Goal: Information Seeking & Learning: Learn about a topic

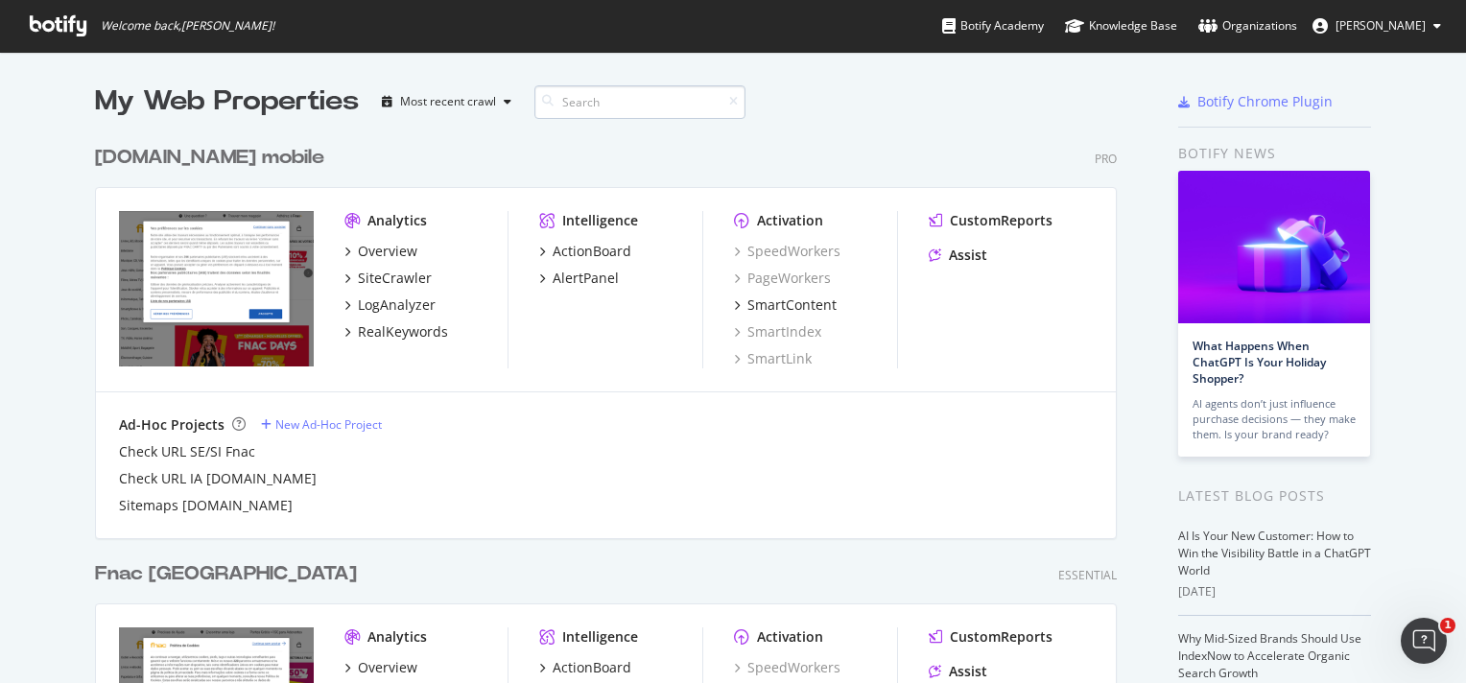
click at [598, 111] on input at bounding box center [639, 102] width 211 height 34
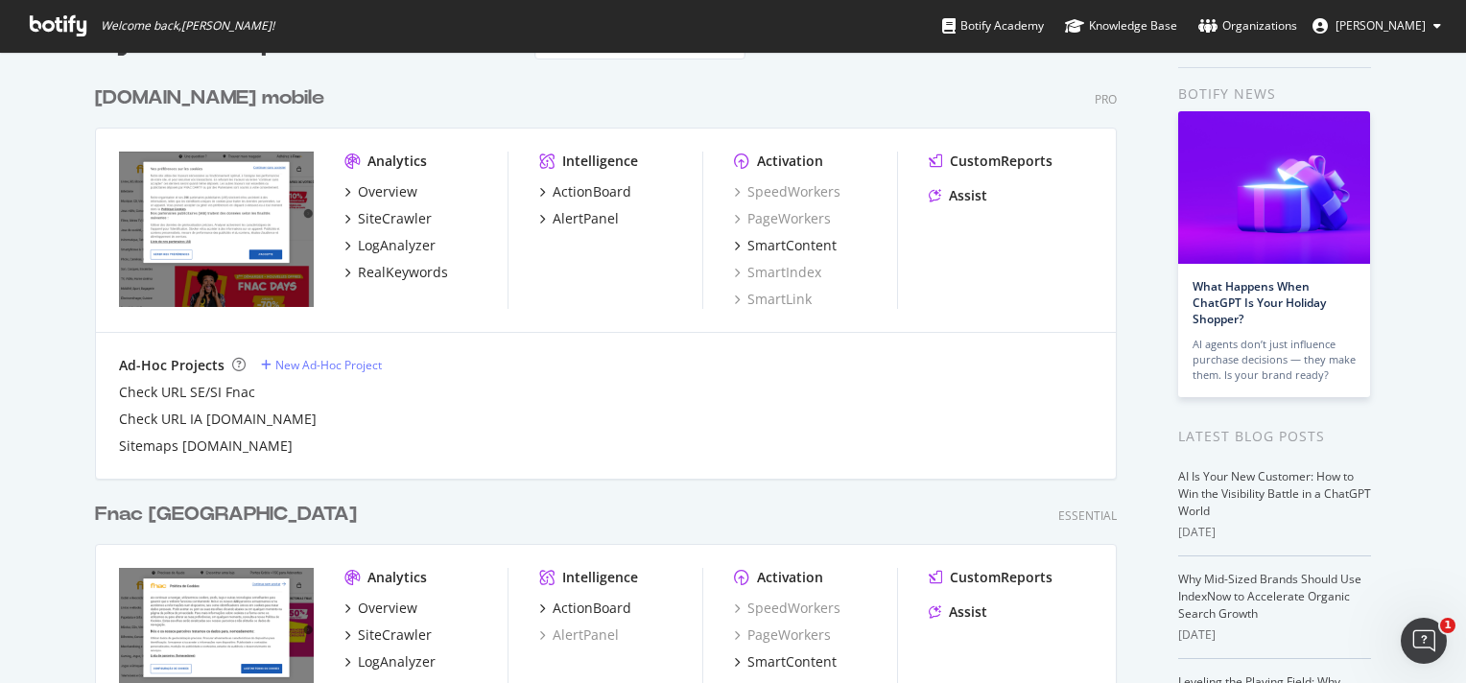
scroll to position [58, 0]
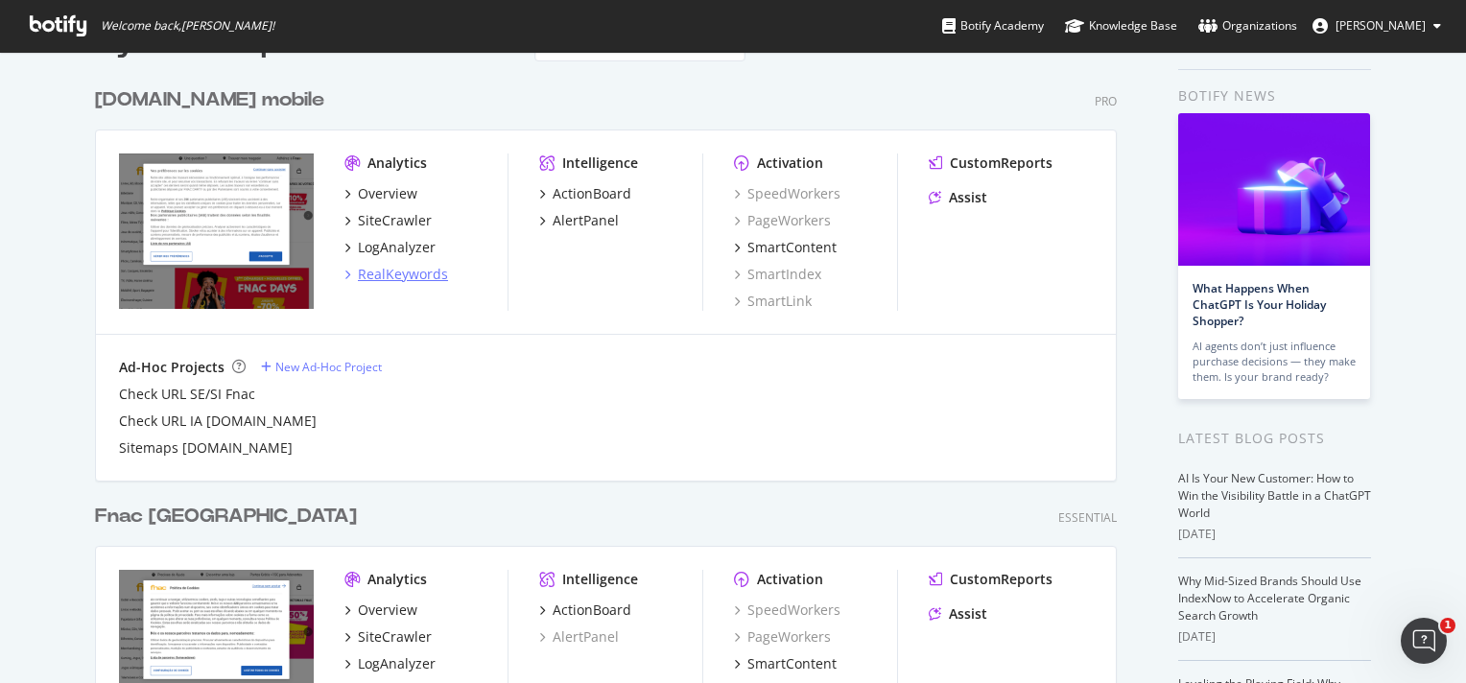
click at [393, 276] on div "RealKeywords" at bounding box center [403, 274] width 90 height 19
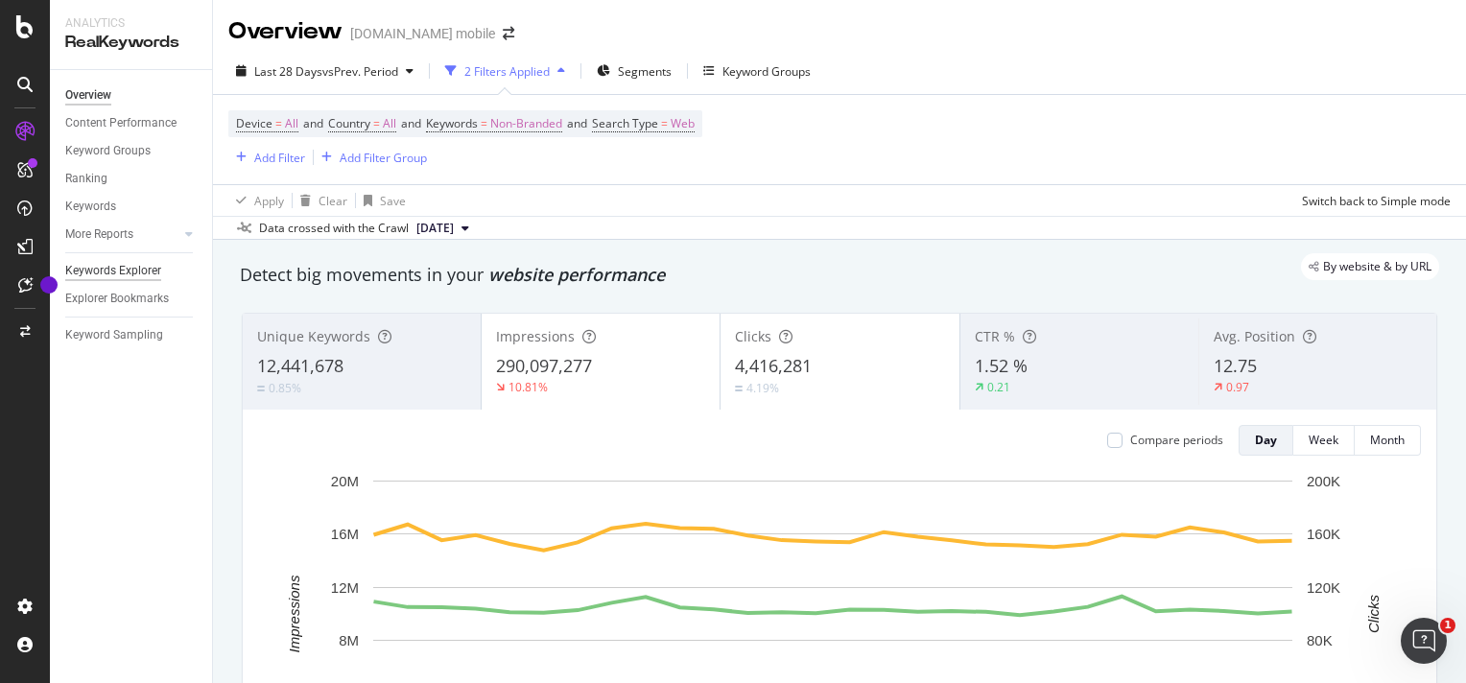
click at [109, 269] on div "Keywords Explorer" at bounding box center [113, 271] width 96 height 20
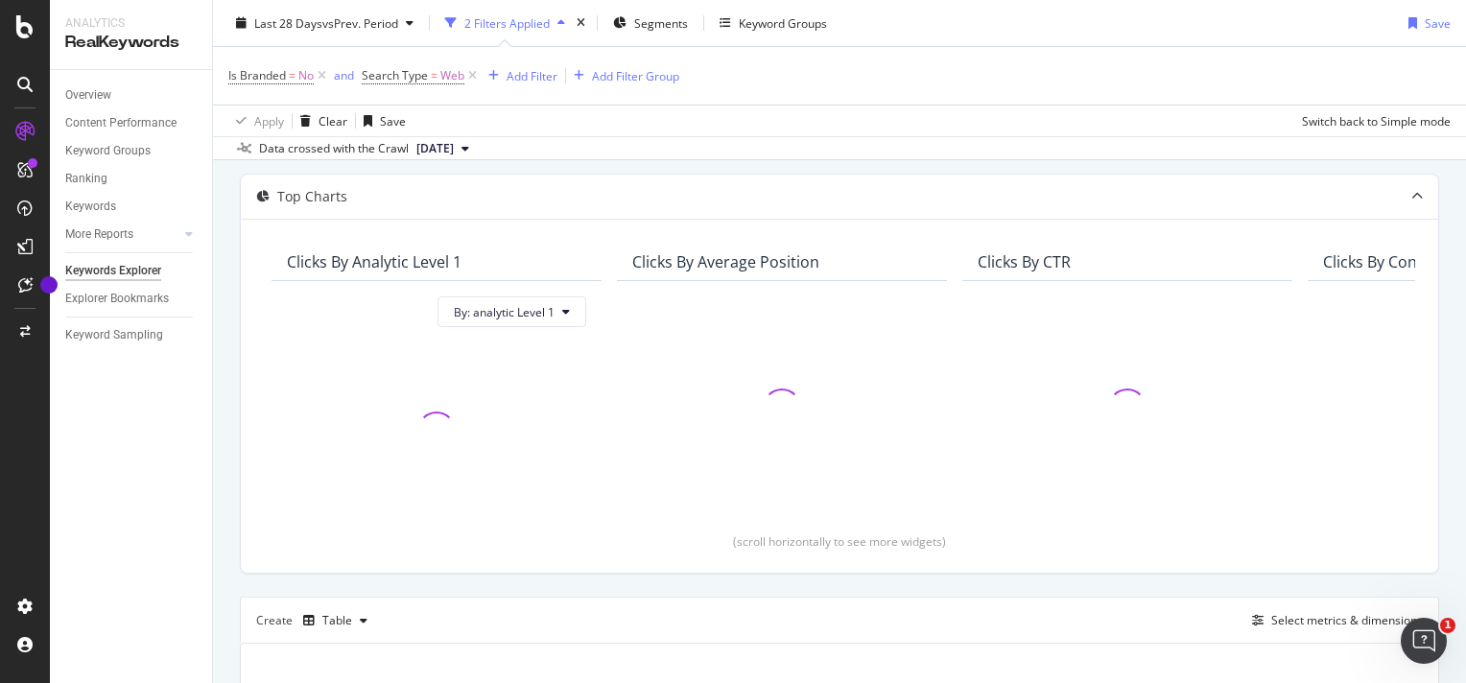
scroll to position [91, 0]
click at [498, 303] on span "By: analytic Level 1" at bounding box center [504, 311] width 101 height 16
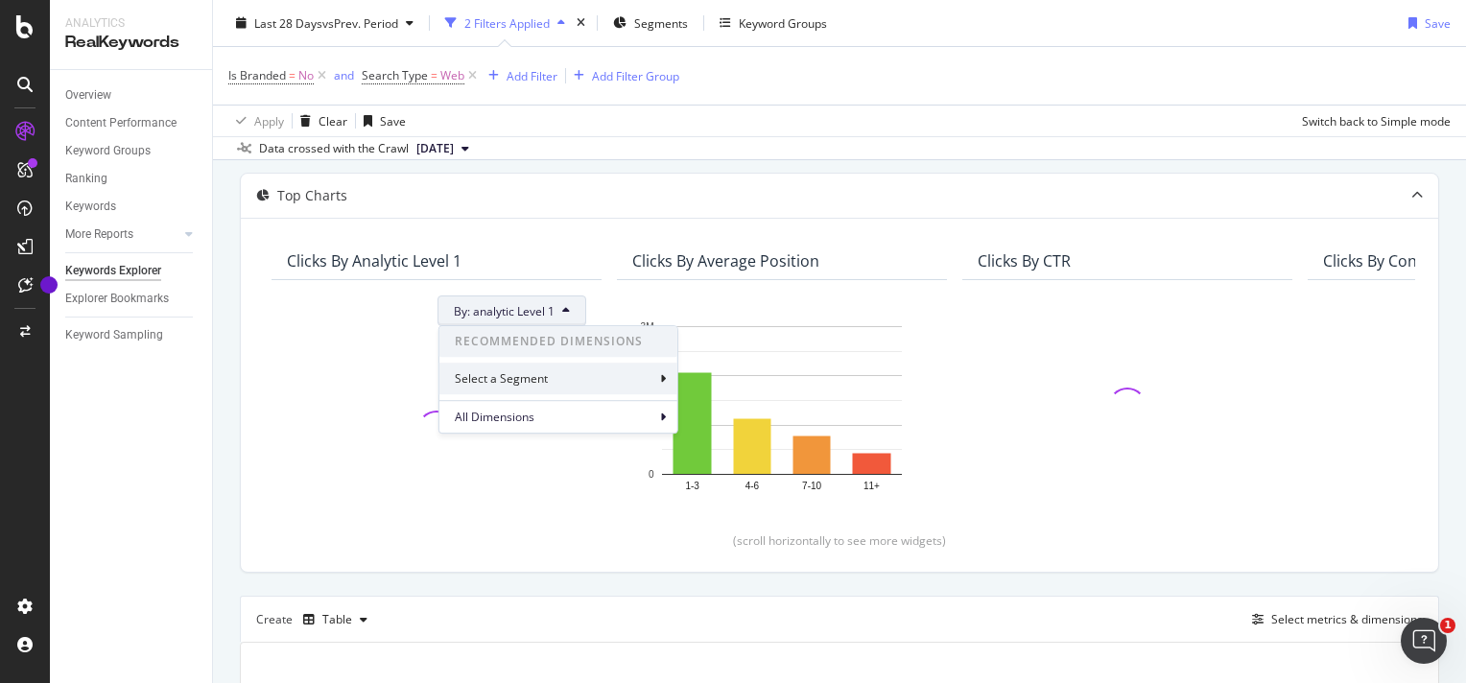
click at [550, 378] on div "Select a Segment" at bounding box center [558, 379] width 238 height 32
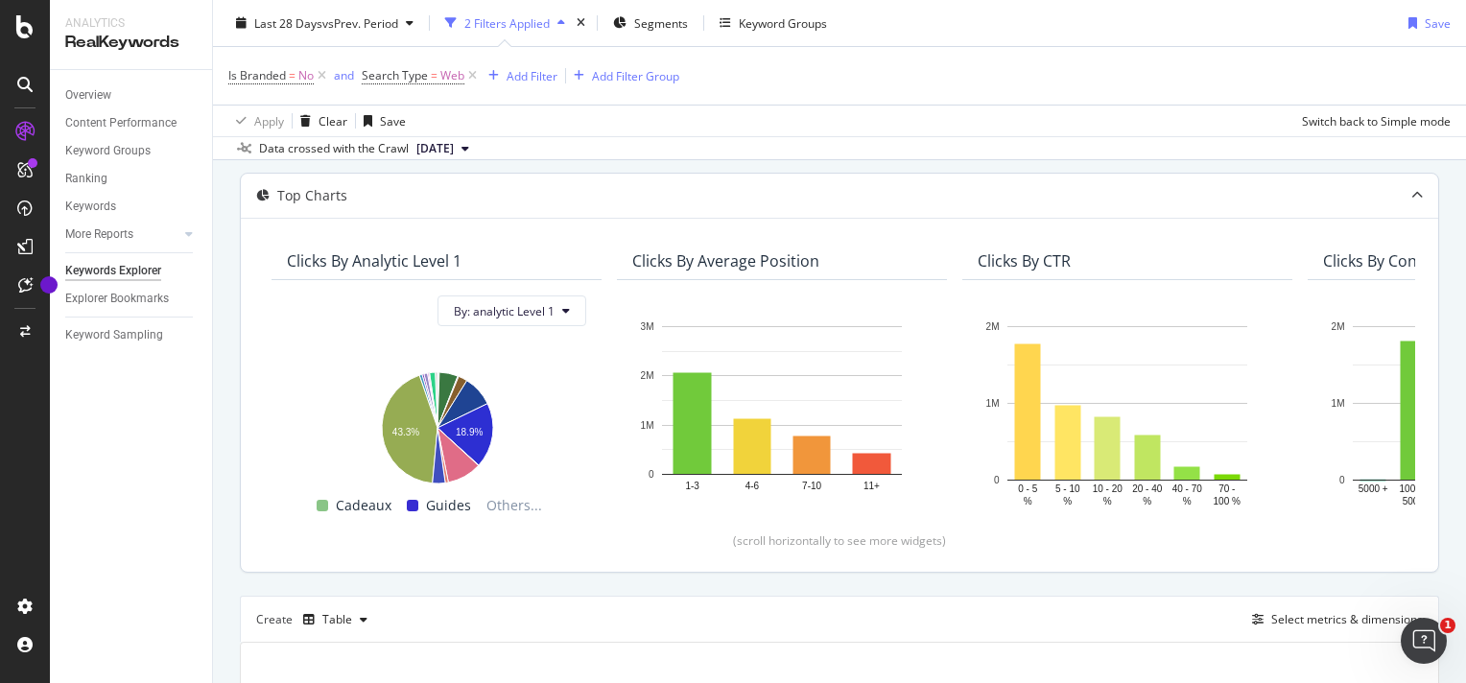
click at [254, 272] on div "Clicks By analytic Level 1 By: analytic Level 1 Hold CTRL while clicking to fil…" at bounding box center [839, 395] width 1197 height 354
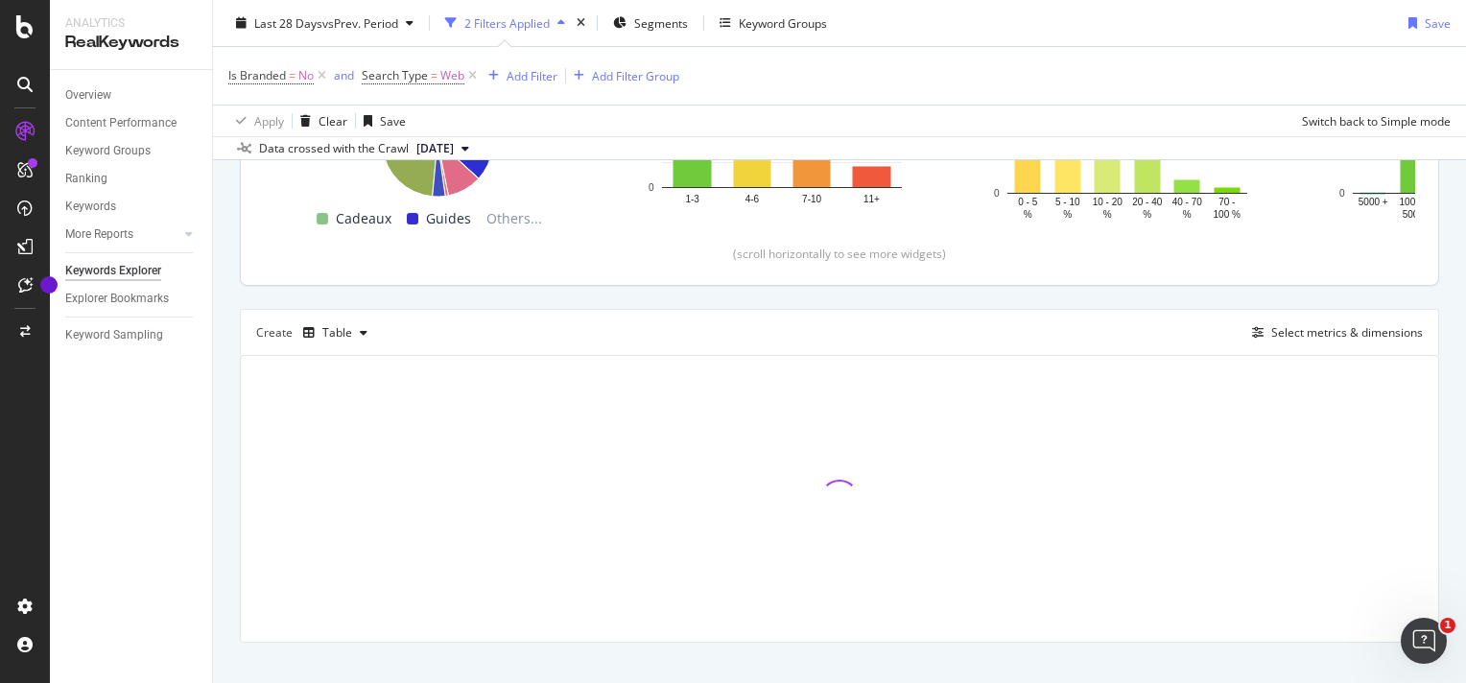
scroll to position [376, 0]
click at [631, 29] on div "Segments" at bounding box center [650, 23] width 75 height 29
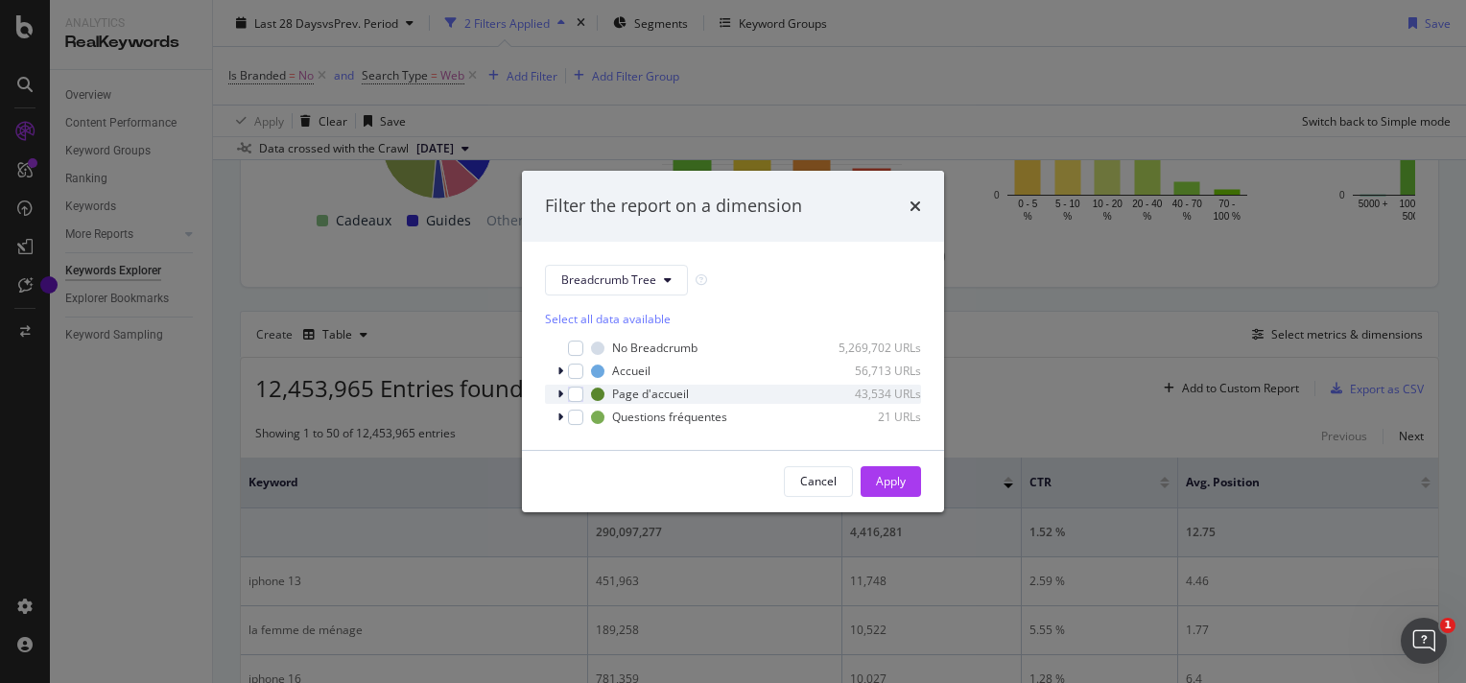
click at [558, 389] on icon "modal" at bounding box center [560, 394] width 6 height 12
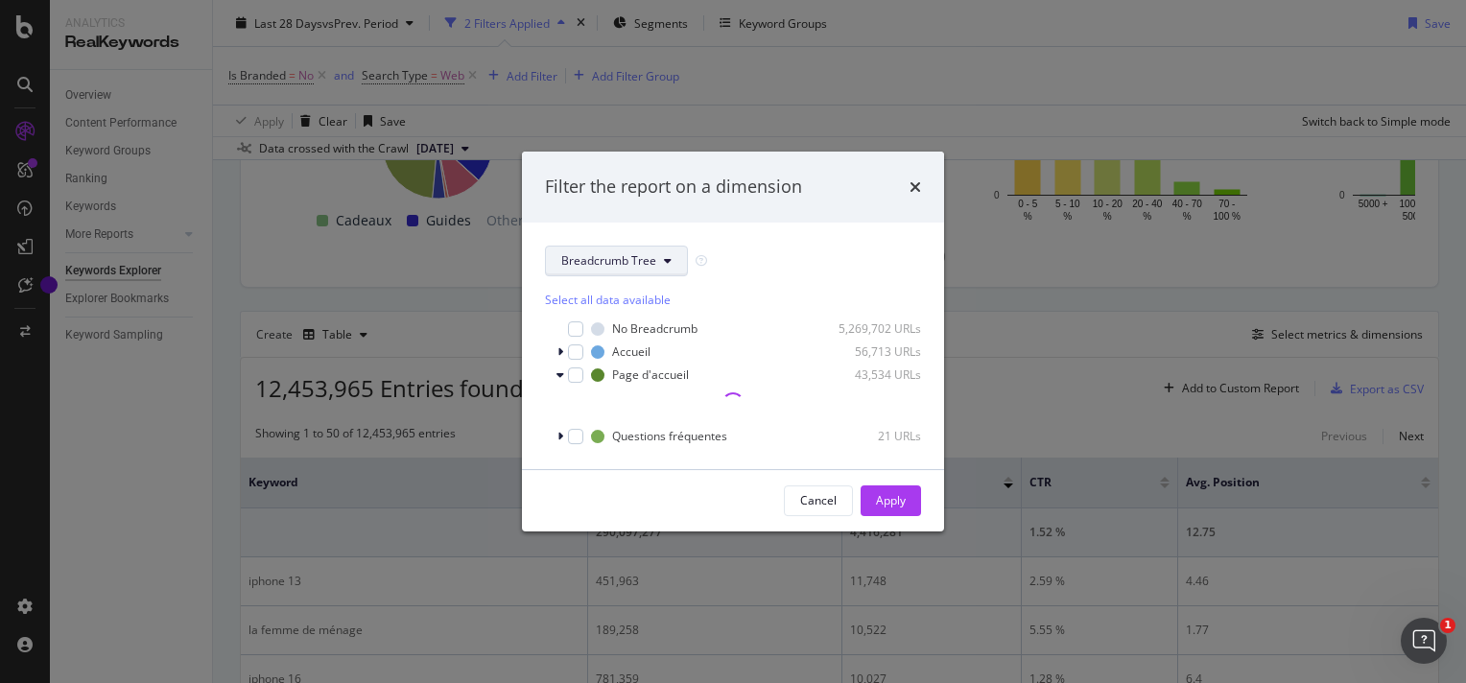
click at [633, 251] on button "Breadcrumb Tree" at bounding box center [616, 261] width 143 height 31
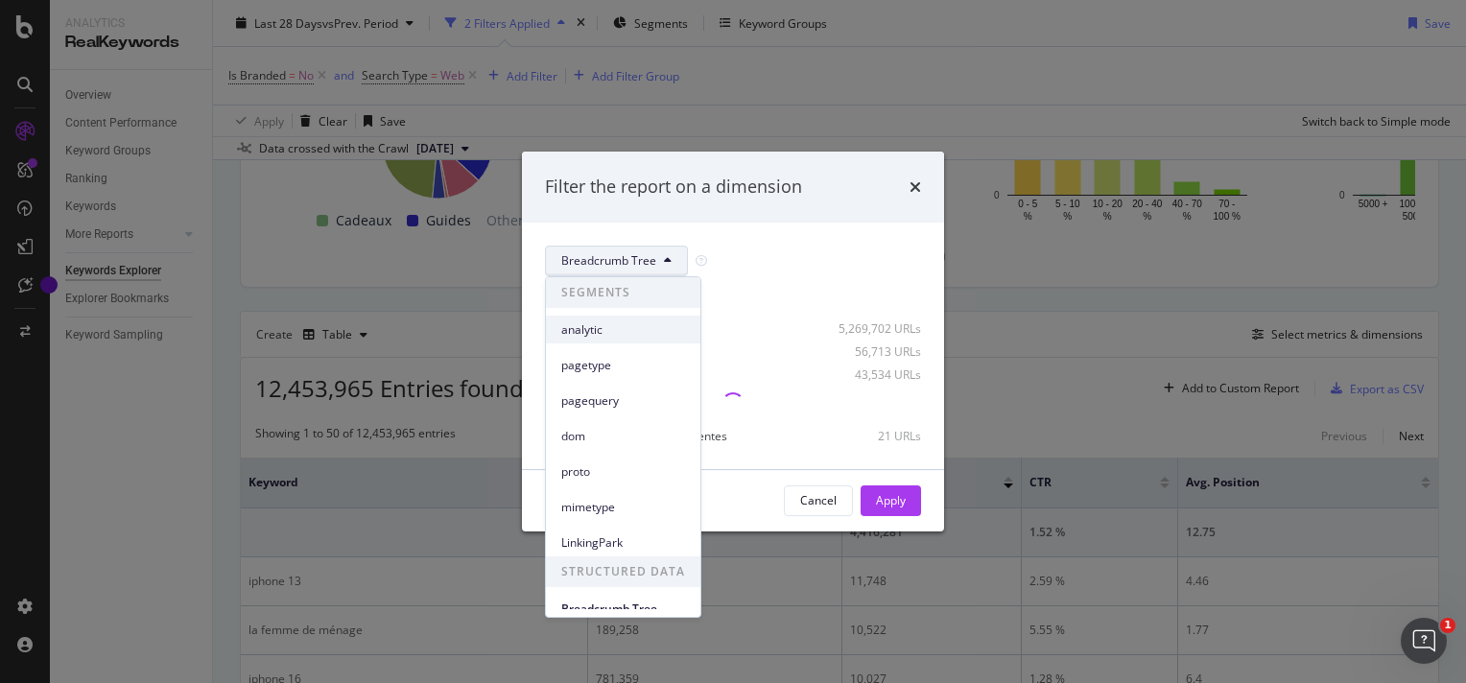
click at [629, 330] on span "analytic" at bounding box center [623, 329] width 124 height 17
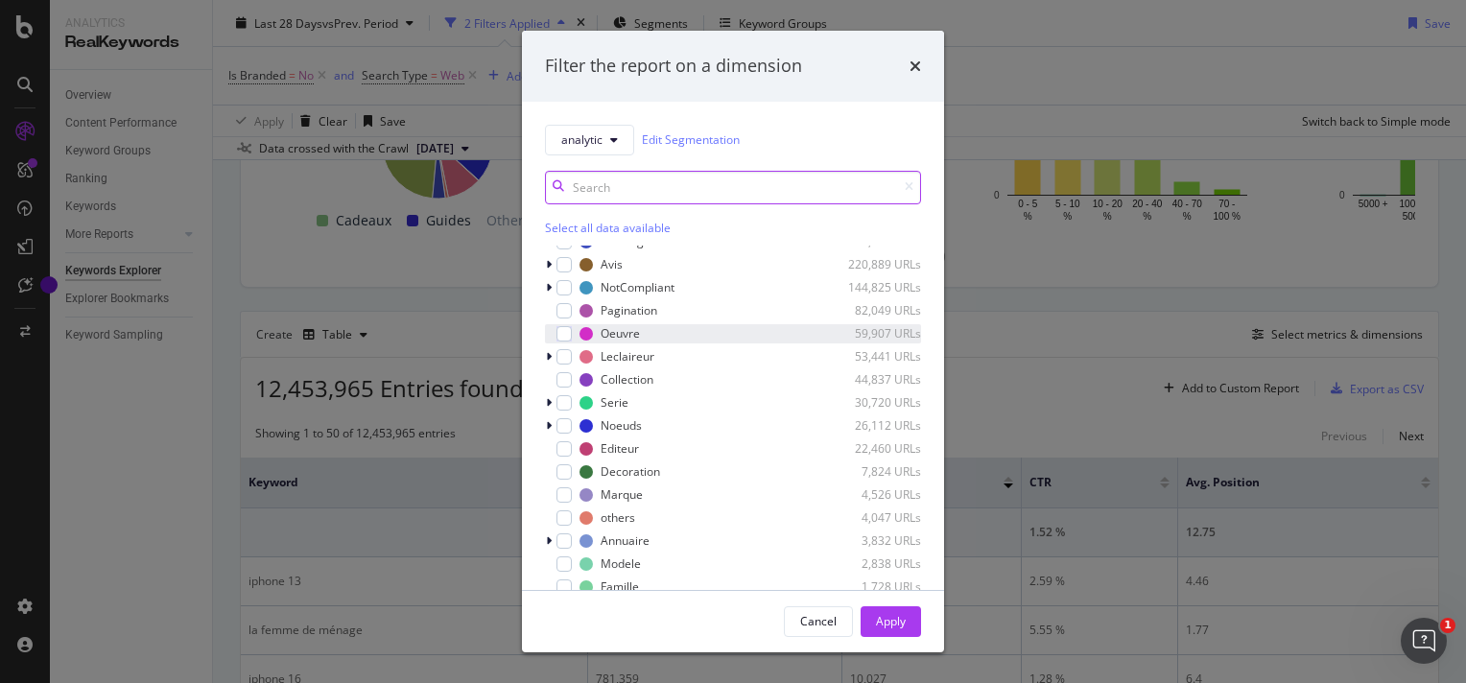
scroll to position [58, 0]
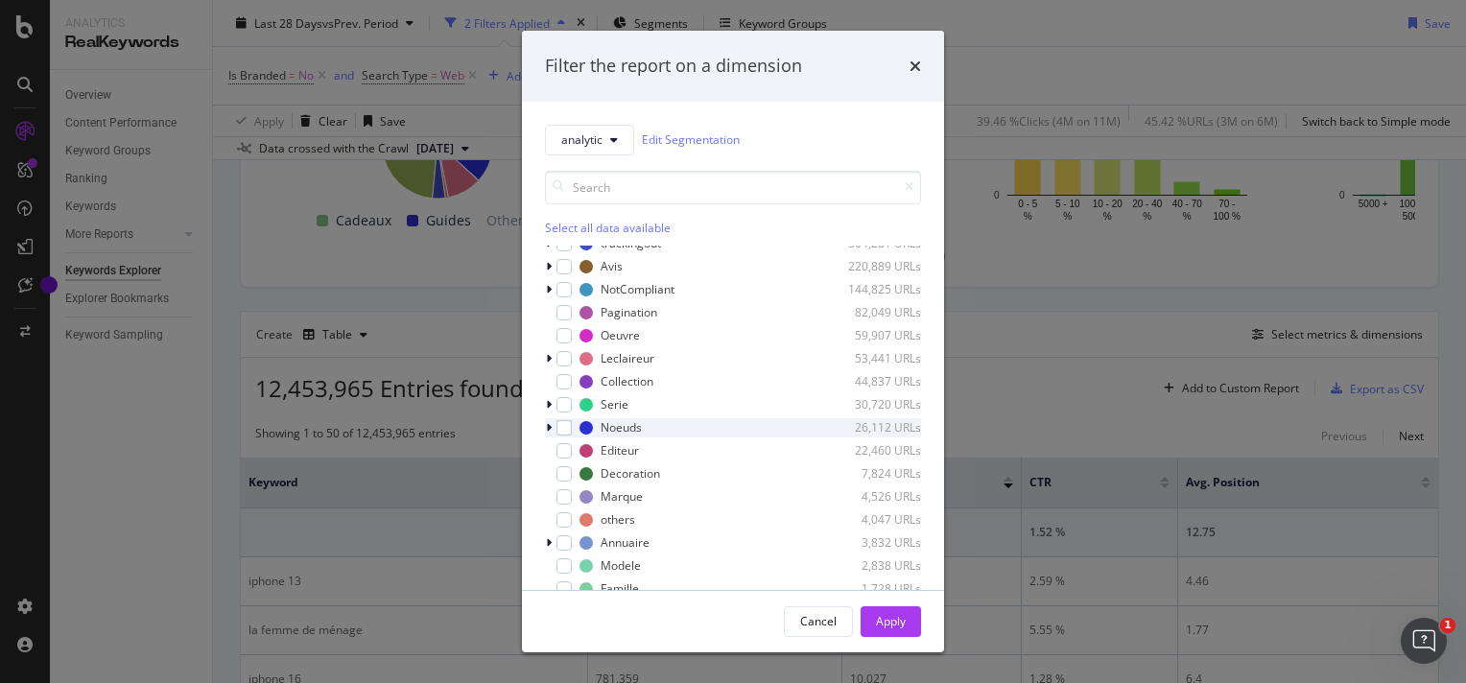
click at [553, 430] on div "modal" at bounding box center [551, 427] width 12 height 19
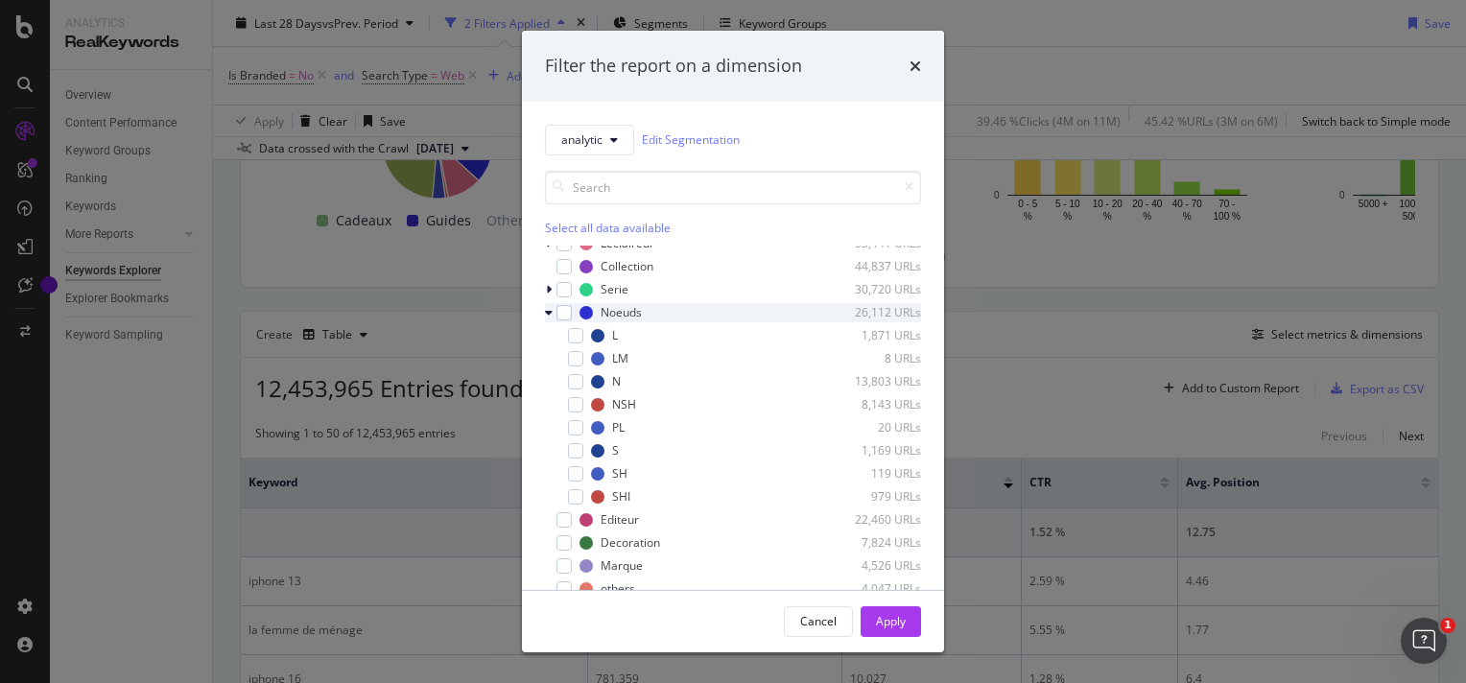
scroll to position [165, 0]
click at [545, 317] on icon "modal" at bounding box center [549, 321] width 8 height 12
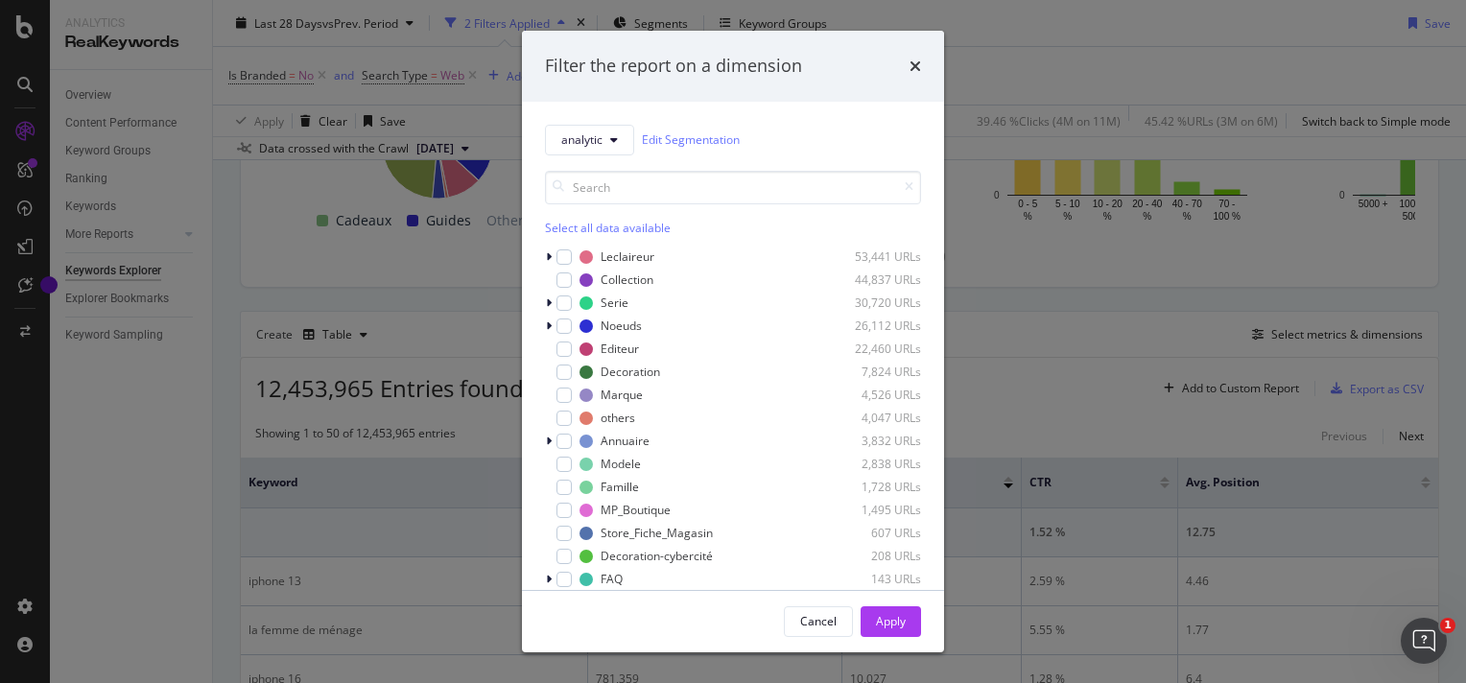
scroll to position [161, 0]
click at [384, 420] on div "Filter the report on a dimension analytic Edit Segmentation Select all data ava…" at bounding box center [733, 341] width 1466 height 683
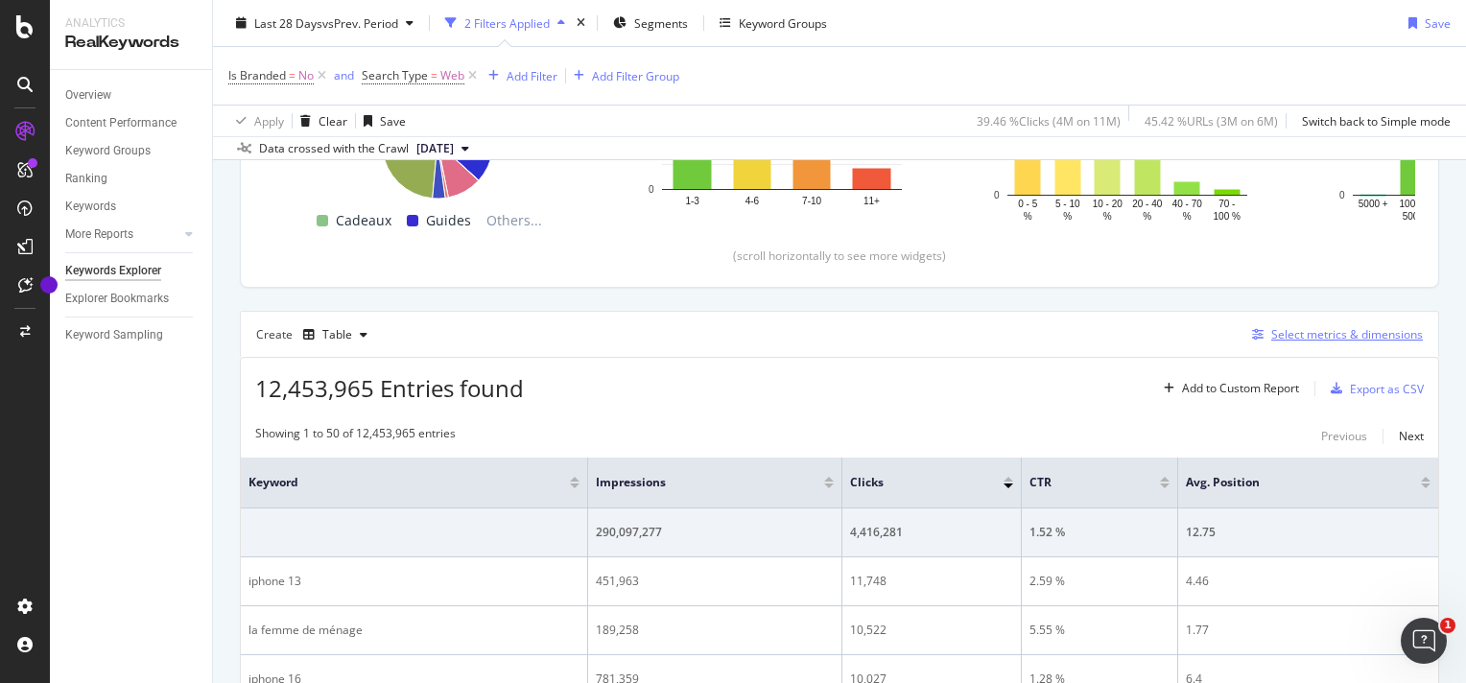
click at [1339, 330] on div "Select metrics & dimensions" at bounding box center [1347, 334] width 152 height 16
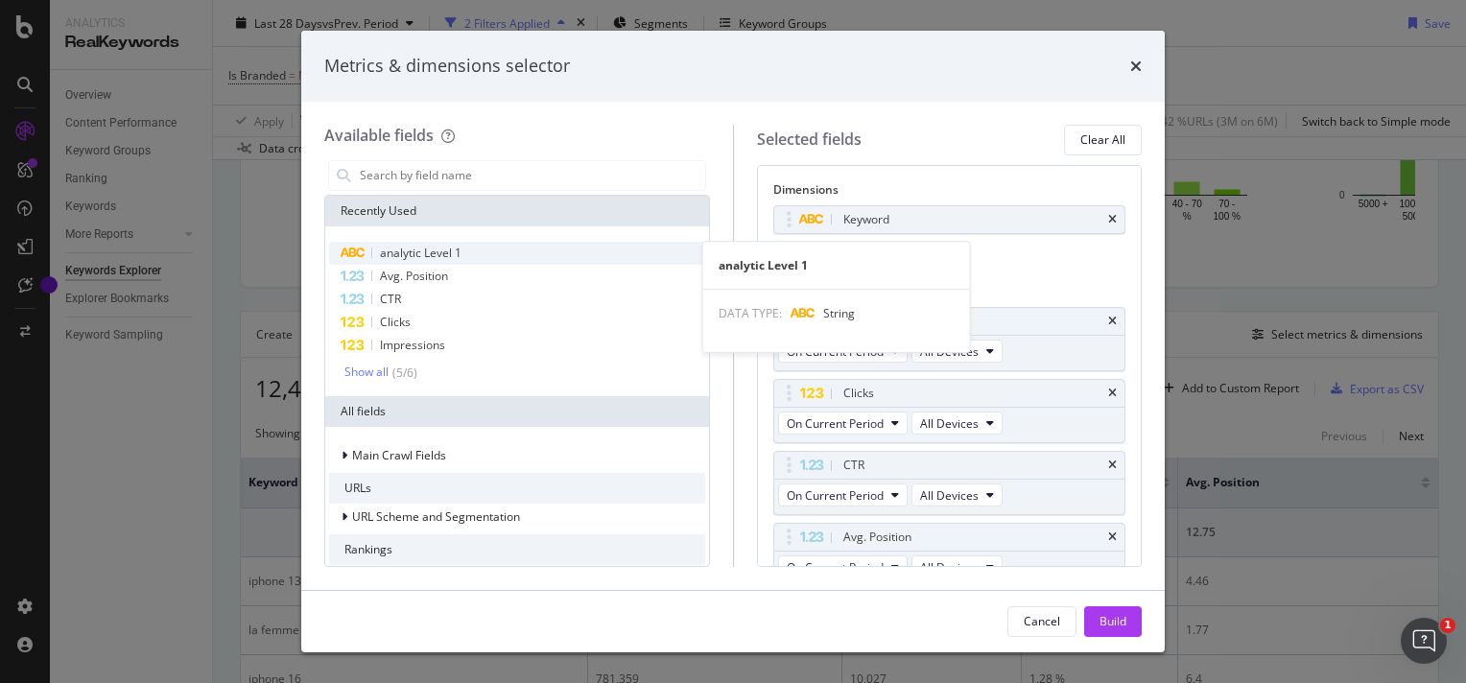
click at [434, 246] on span "analytic Level 1" at bounding box center [421, 253] width 82 height 16
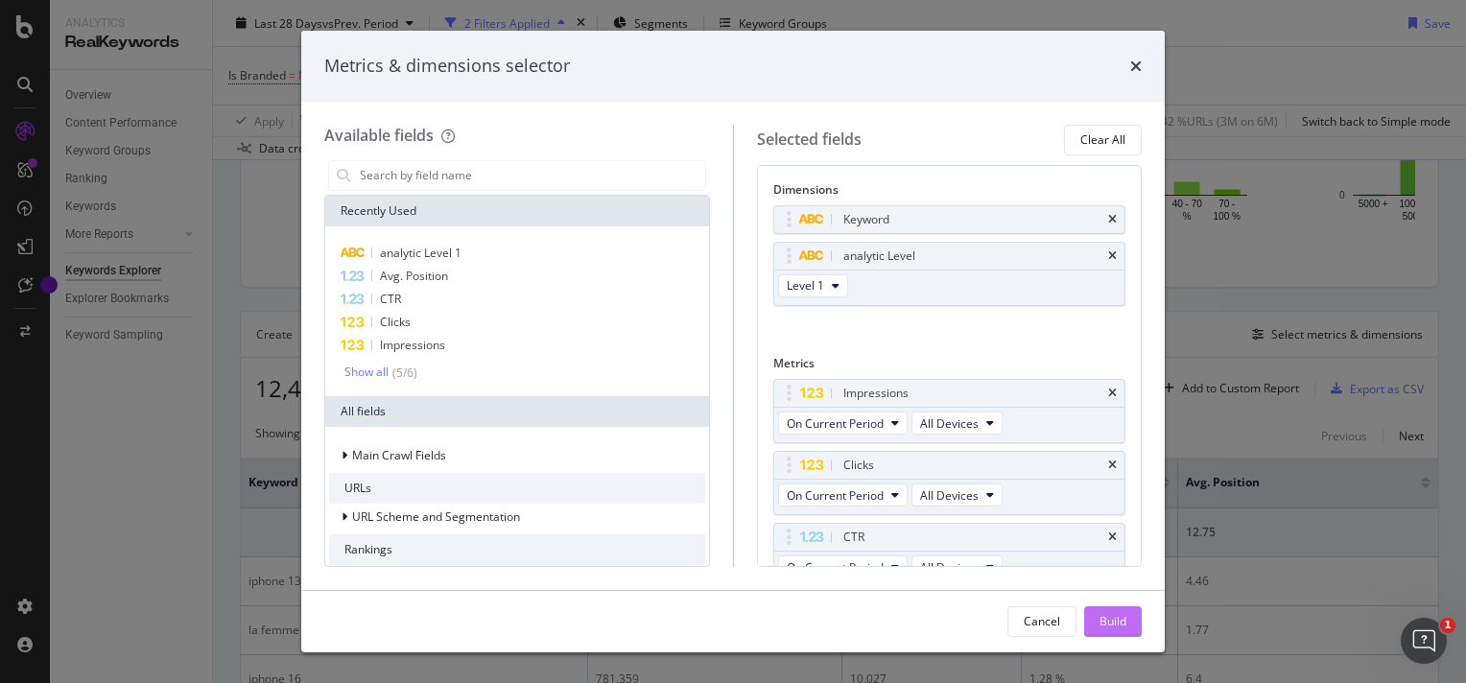
click at [1101, 622] on div "Build" at bounding box center [1112, 621] width 27 height 16
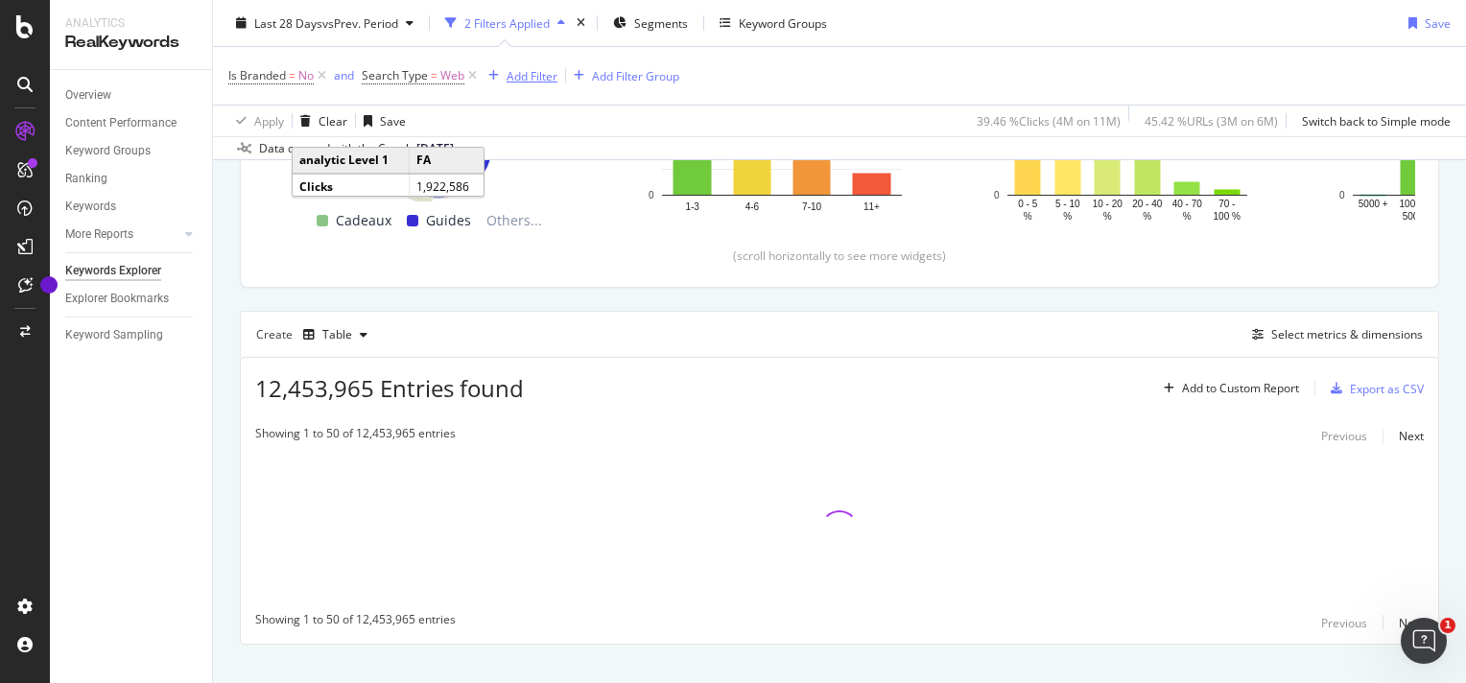
click at [531, 75] on div "Add Filter" at bounding box center [531, 75] width 51 height 16
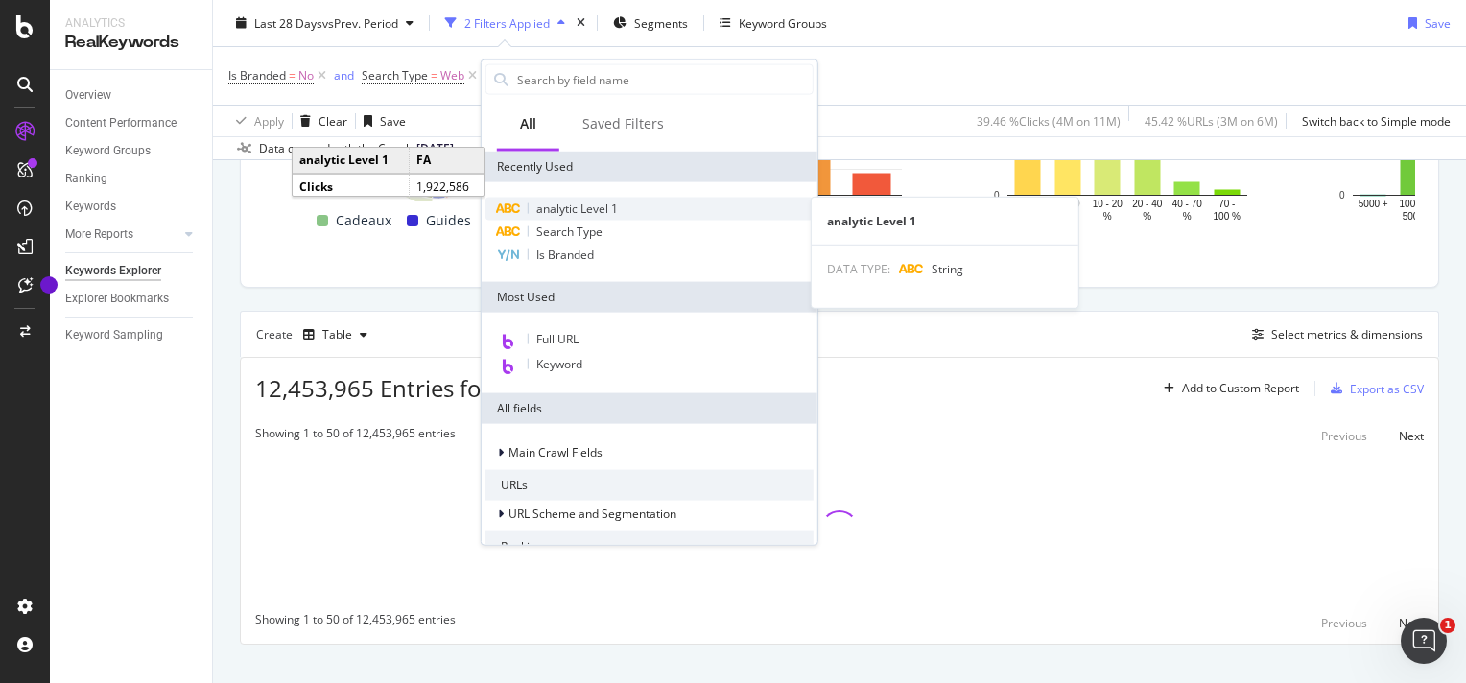
click at [587, 207] on span "analytic Level 1" at bounding box center [577, 208] width 82 height 16
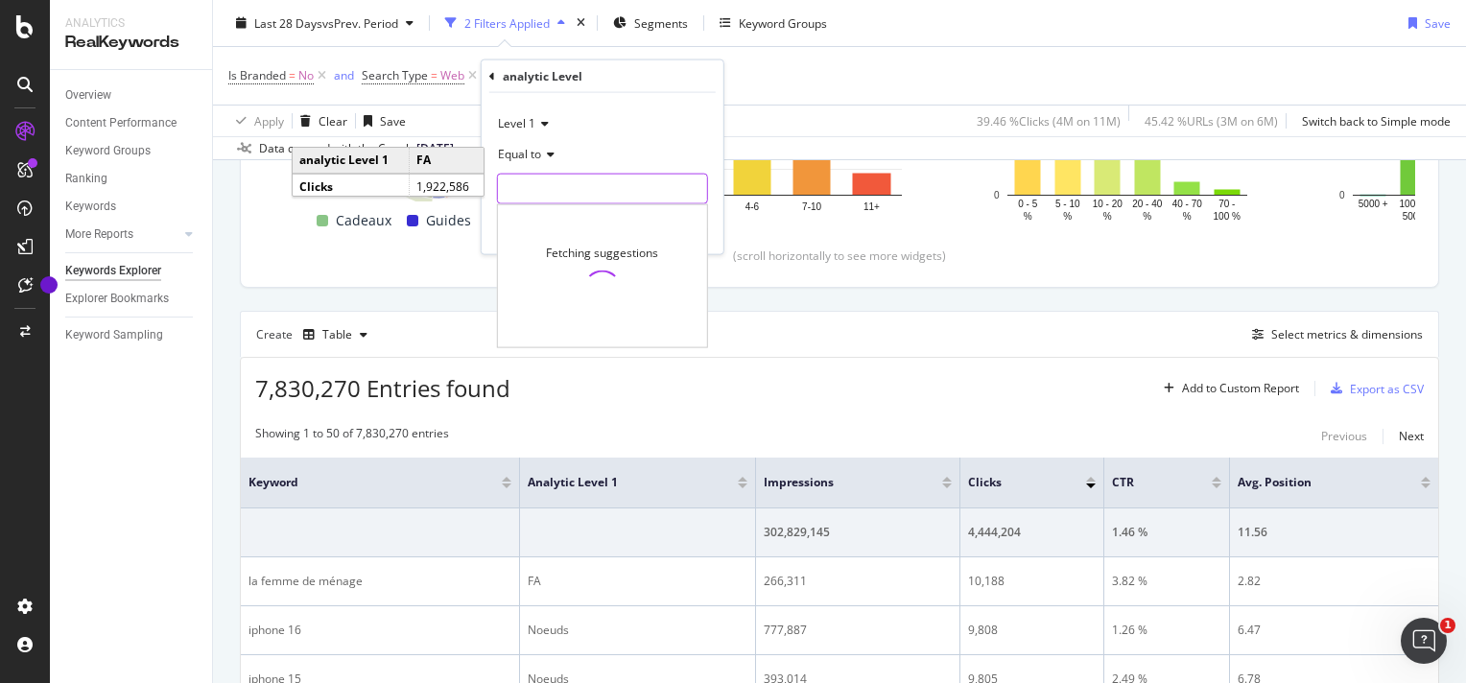
click at [555, 192] on input "text" at bounding box center [602, 189] width 209 height 31
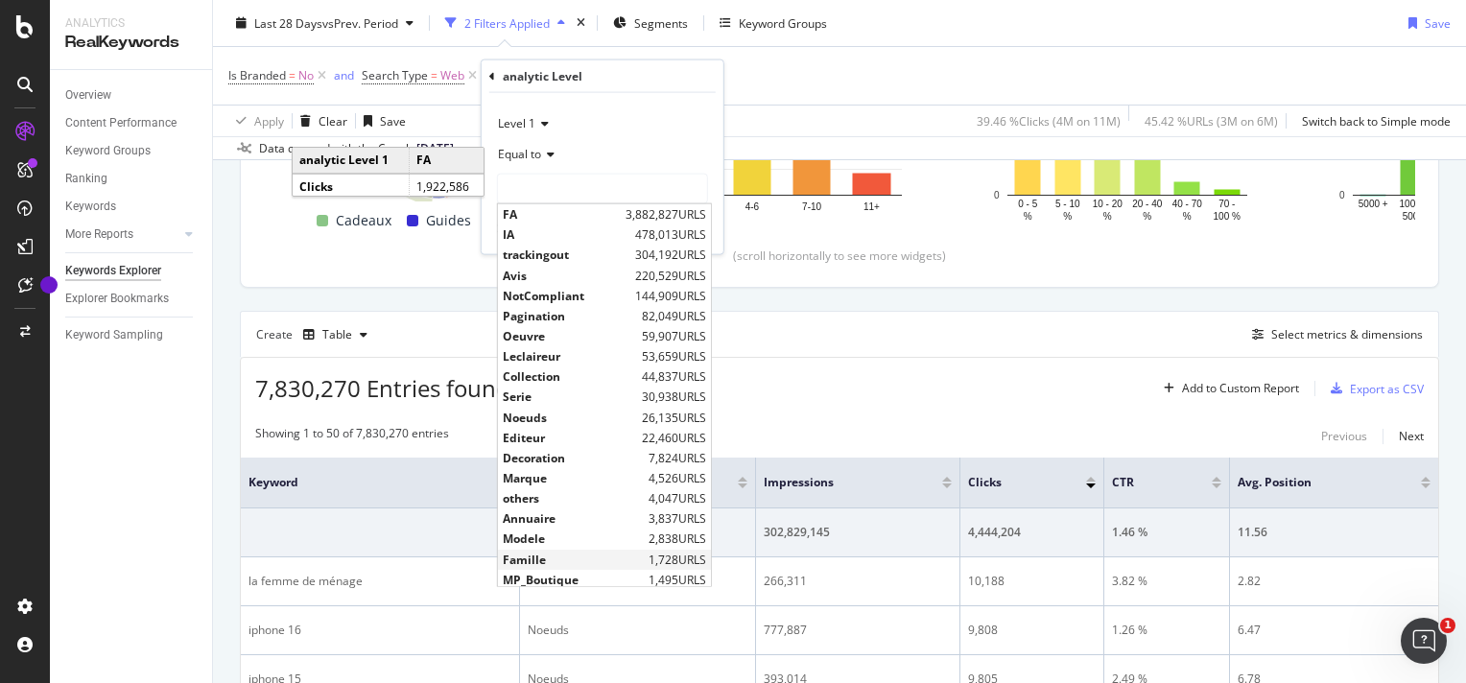
click at [554, 557] on span "Famille" at bounding box center [573, 559] width 141 height 16
type input "Famille"
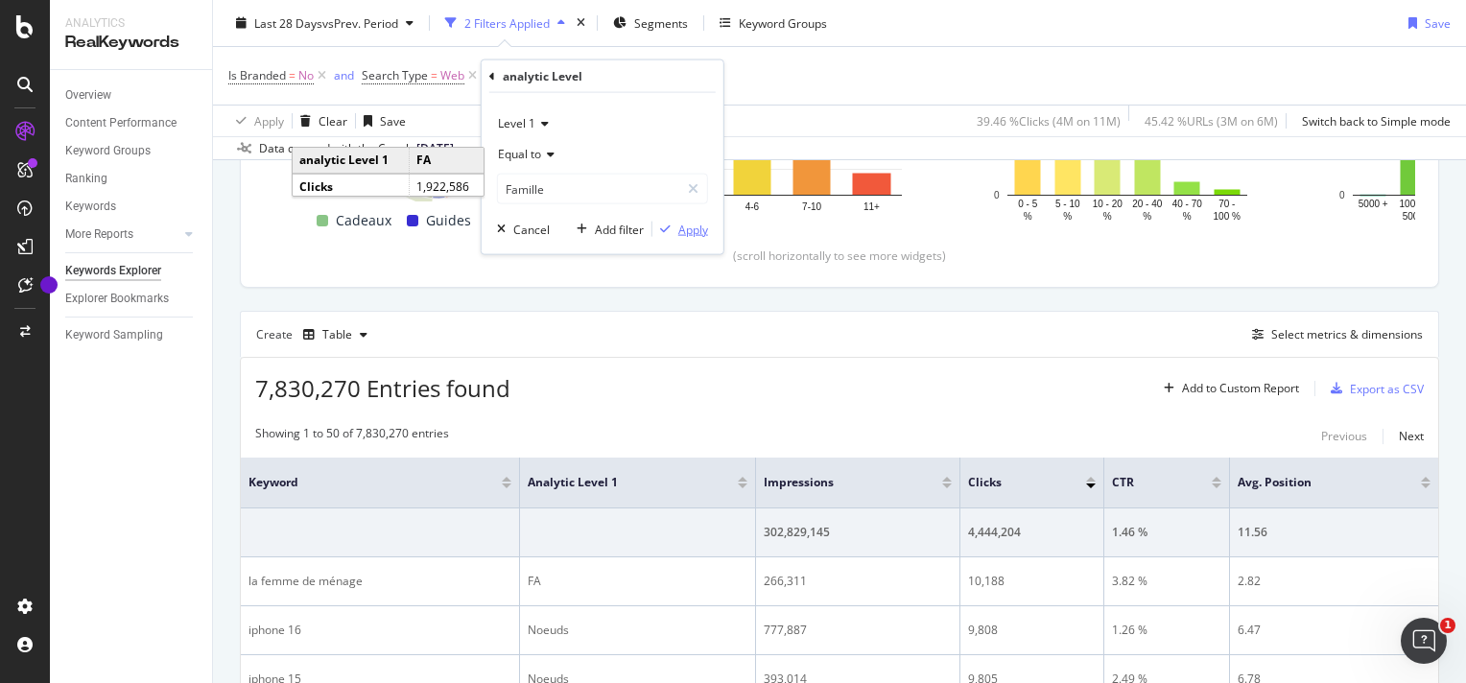
click at [687, 233] on div "Apply" at bounding box center [693, 229] width 30 height 16
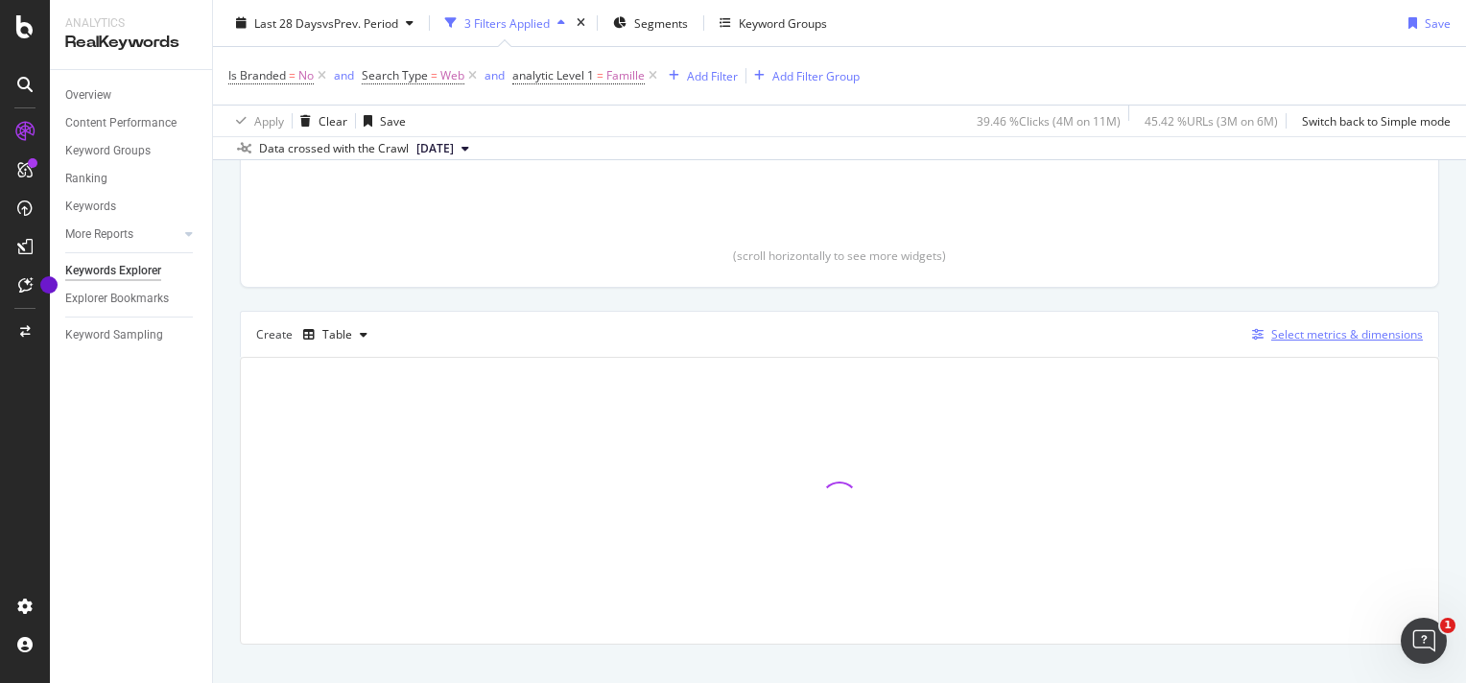
click at [1349, 330] on div "Select metrics & dimensions" at bounding box center [1347, 334] width 152 height 16
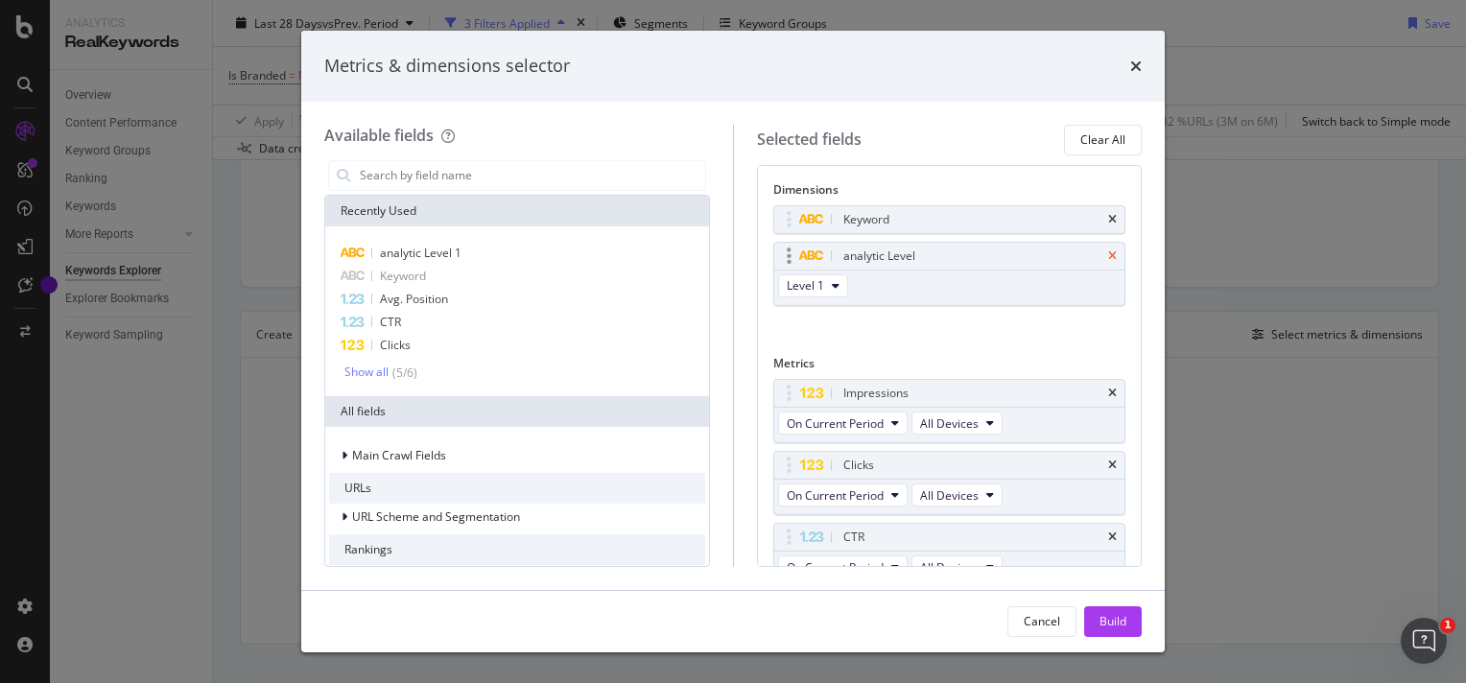
click at [1108, 250] on icon "times" at bounding box center [1112, 256] width 9 height 12
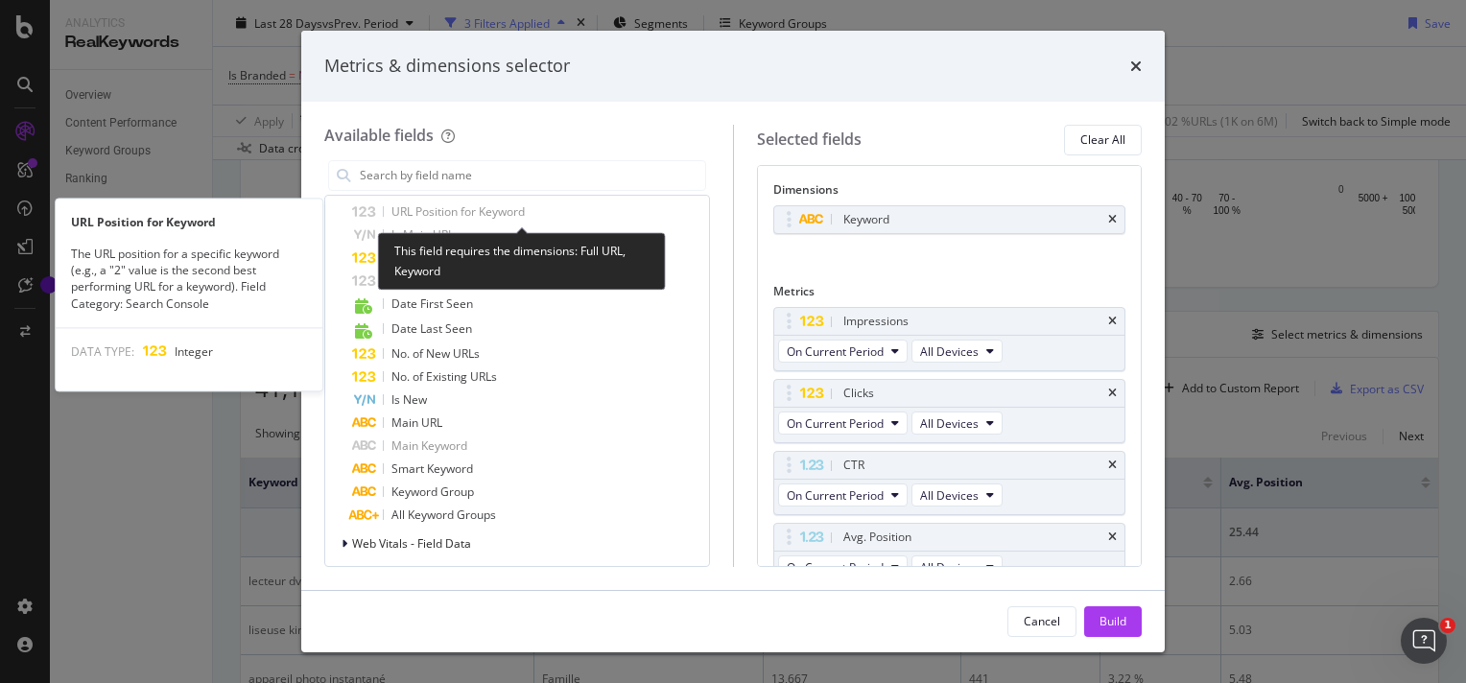
scroll to position [1379, 0]
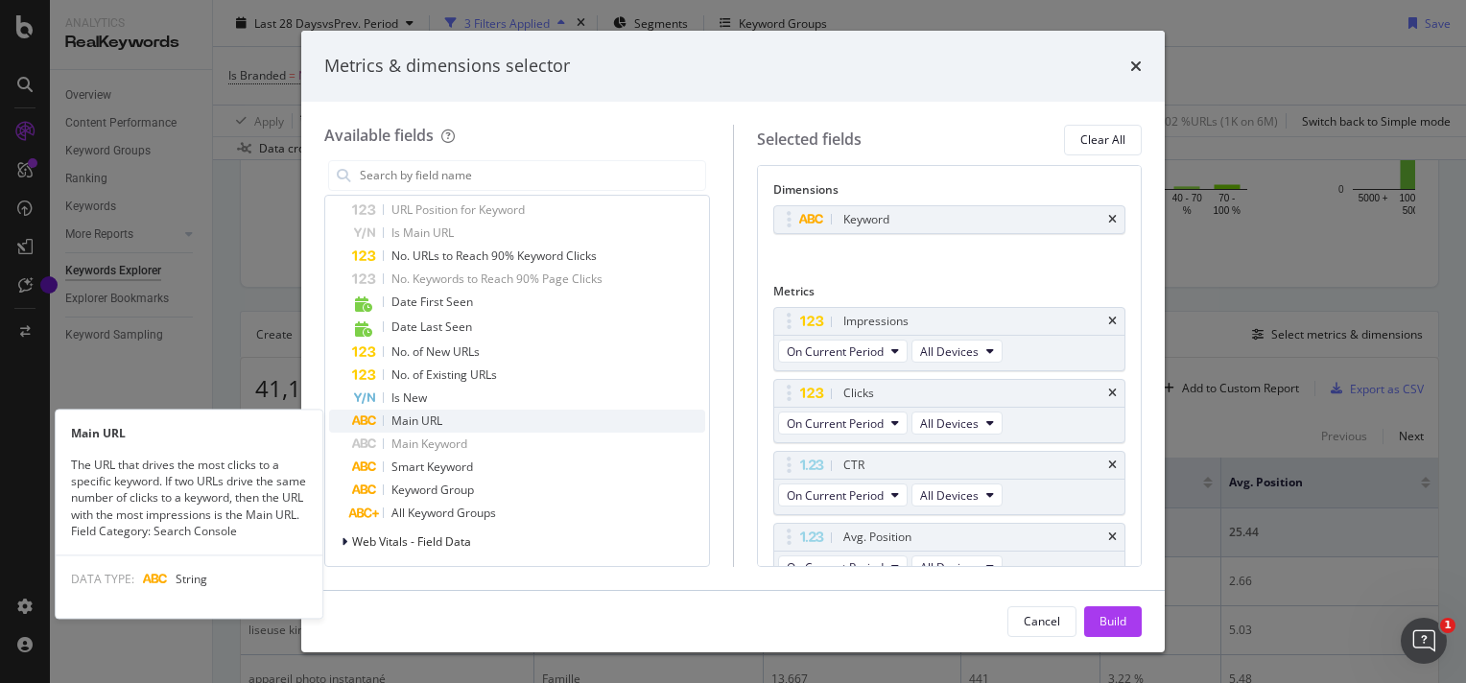
click at [455, 417] on div "Main URL" at bounding box center [528, 421] width 353 height 23
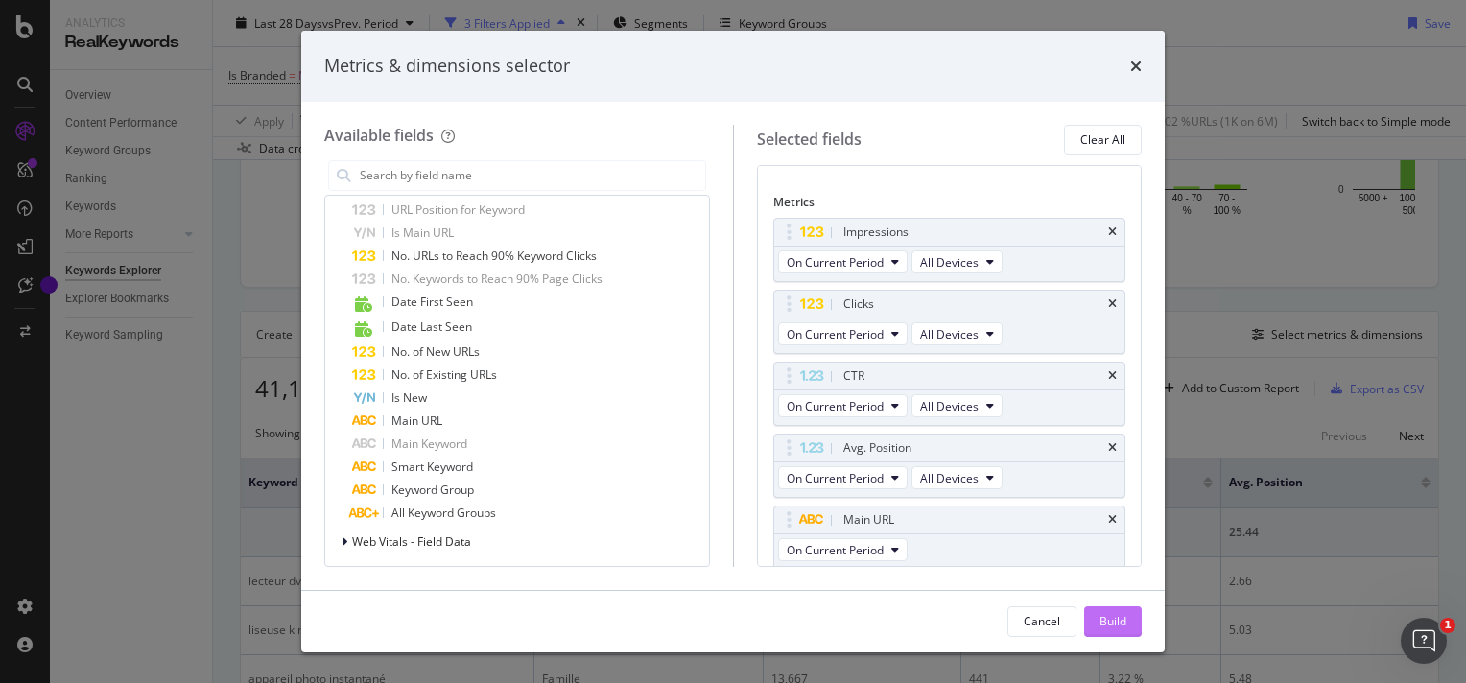
click at [1109, 628] on div "Build" at bounding box center [1112, 621] width 27 height 16
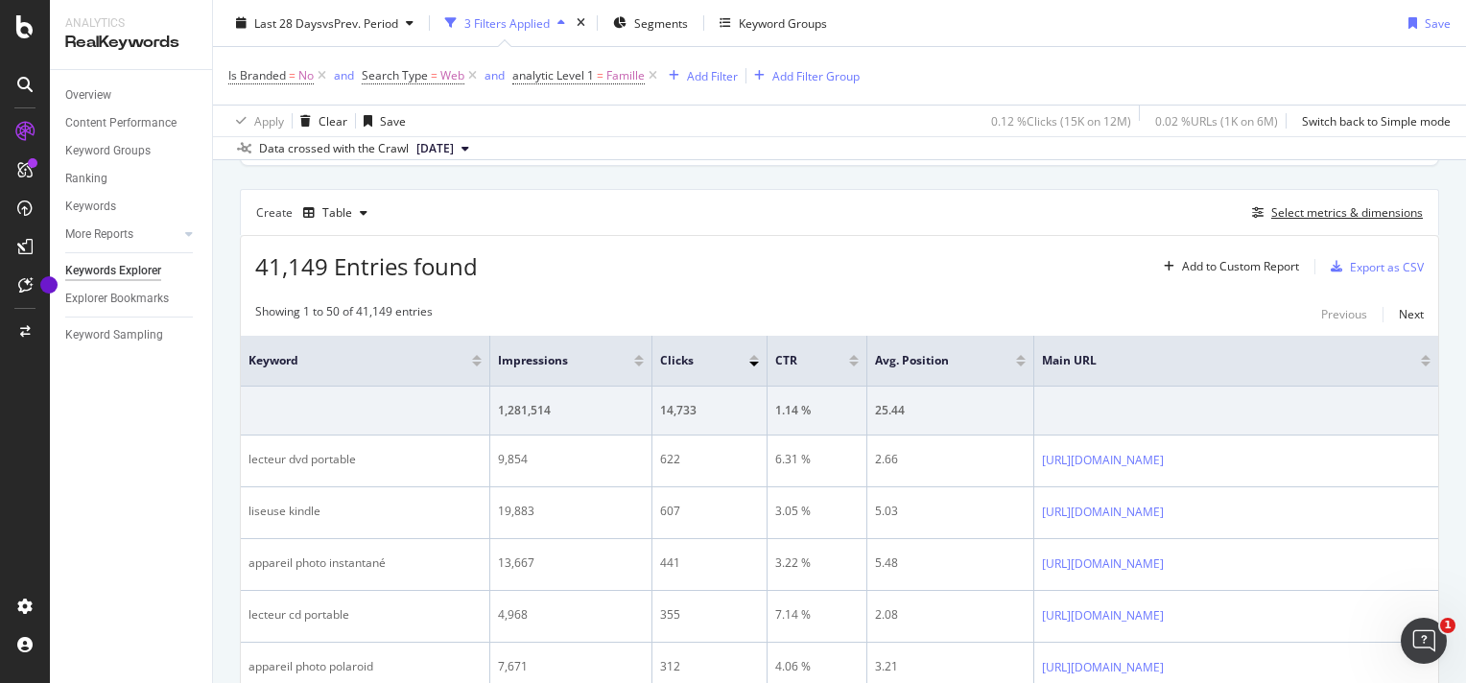
scroll to position [503, 0]
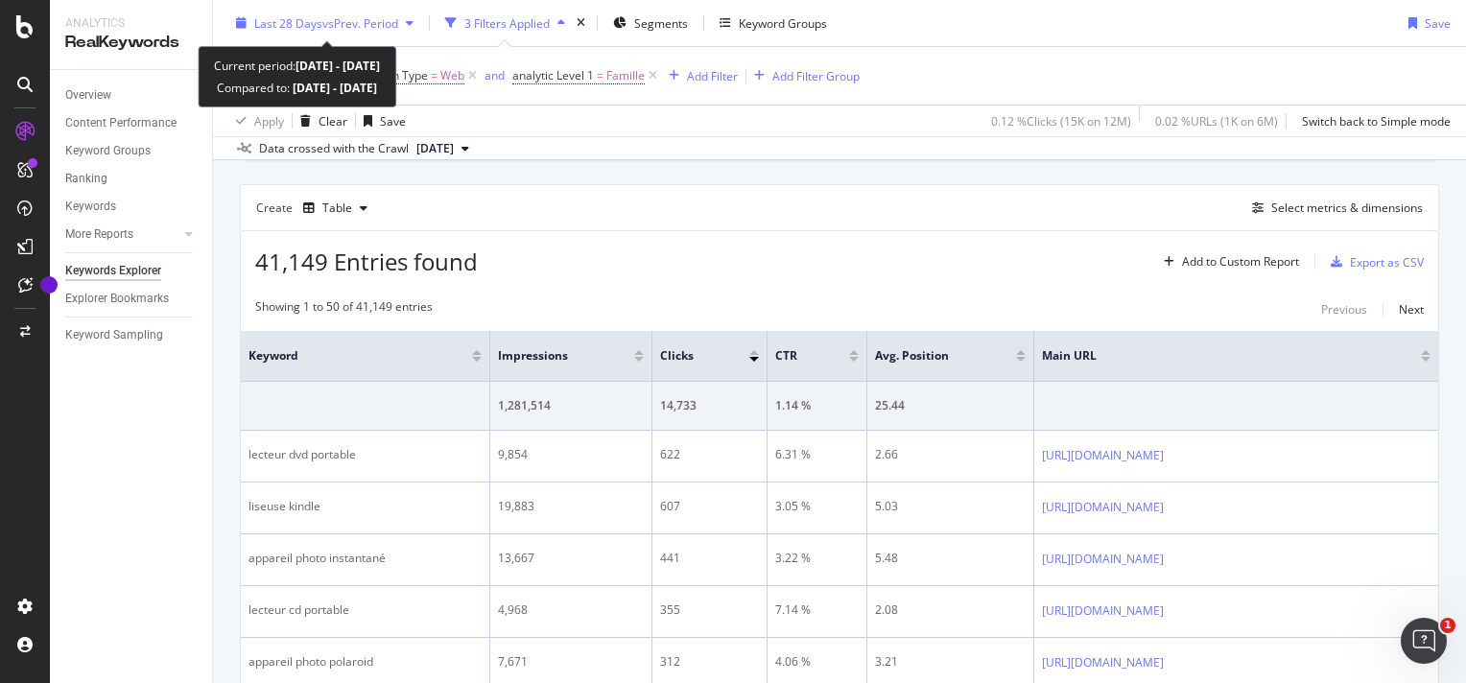
click at [266, 24] on span "Last 28 Days" at bounding box center [288, 22] width 68 height 16
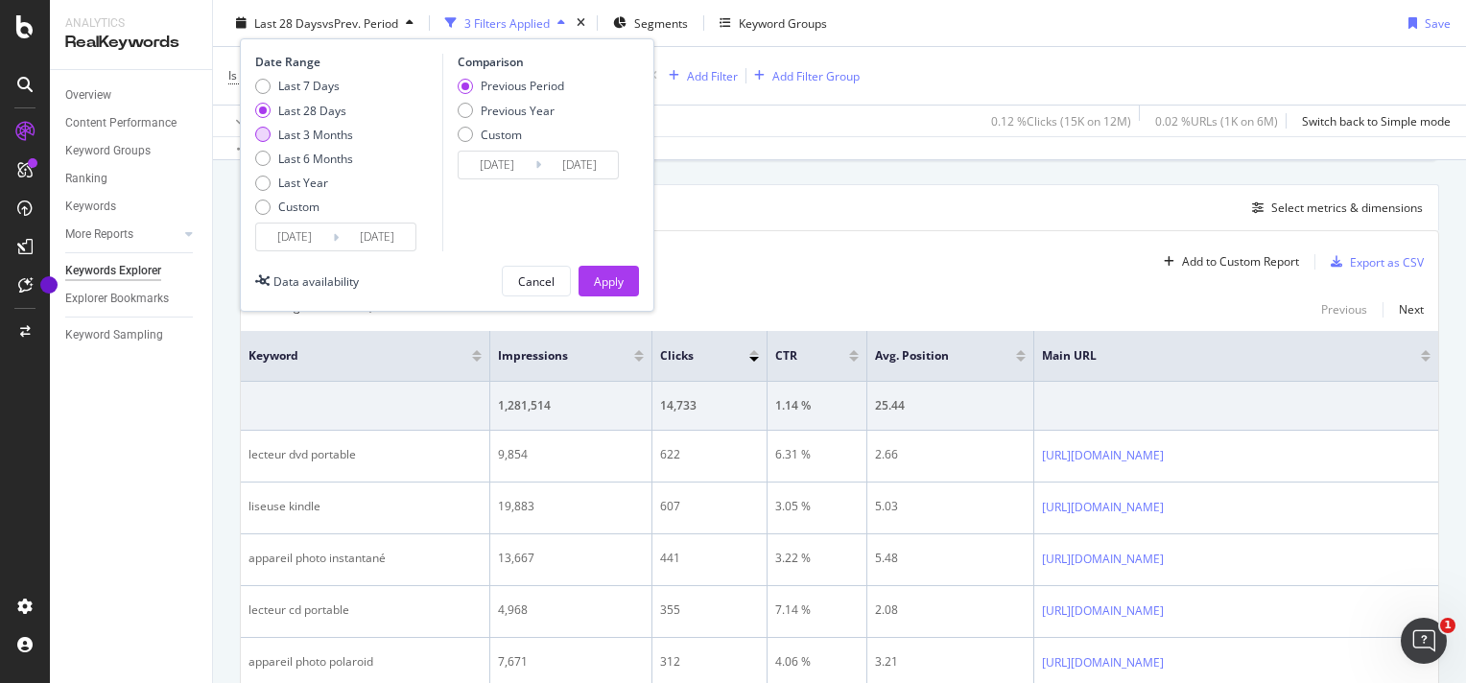
click at [303, 137] on div "Last 3 Months" at bounding box center [315, 134] width 75 height 16
type input "[DATE]"
click at [606, 280] on div "Apply" at bounding box center [609, 280] width 30 height 16
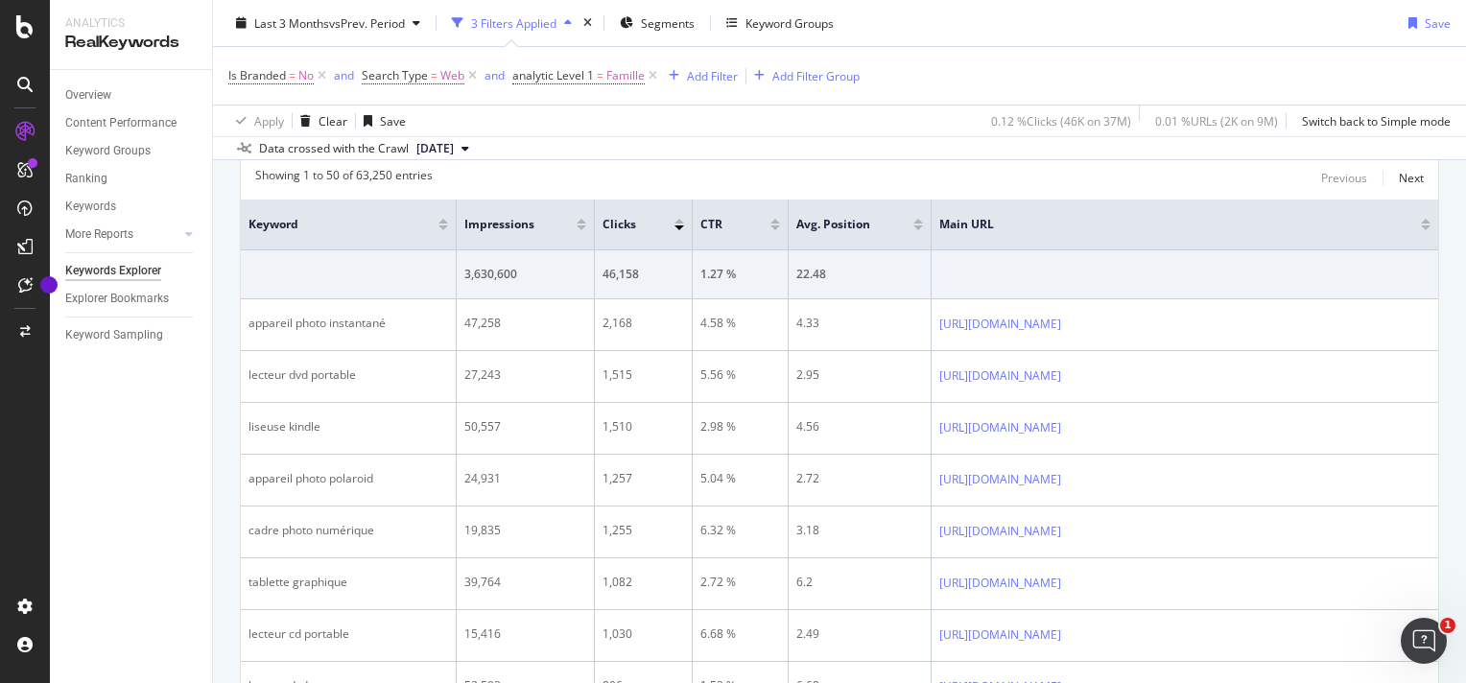
scroll to position [632, 0]
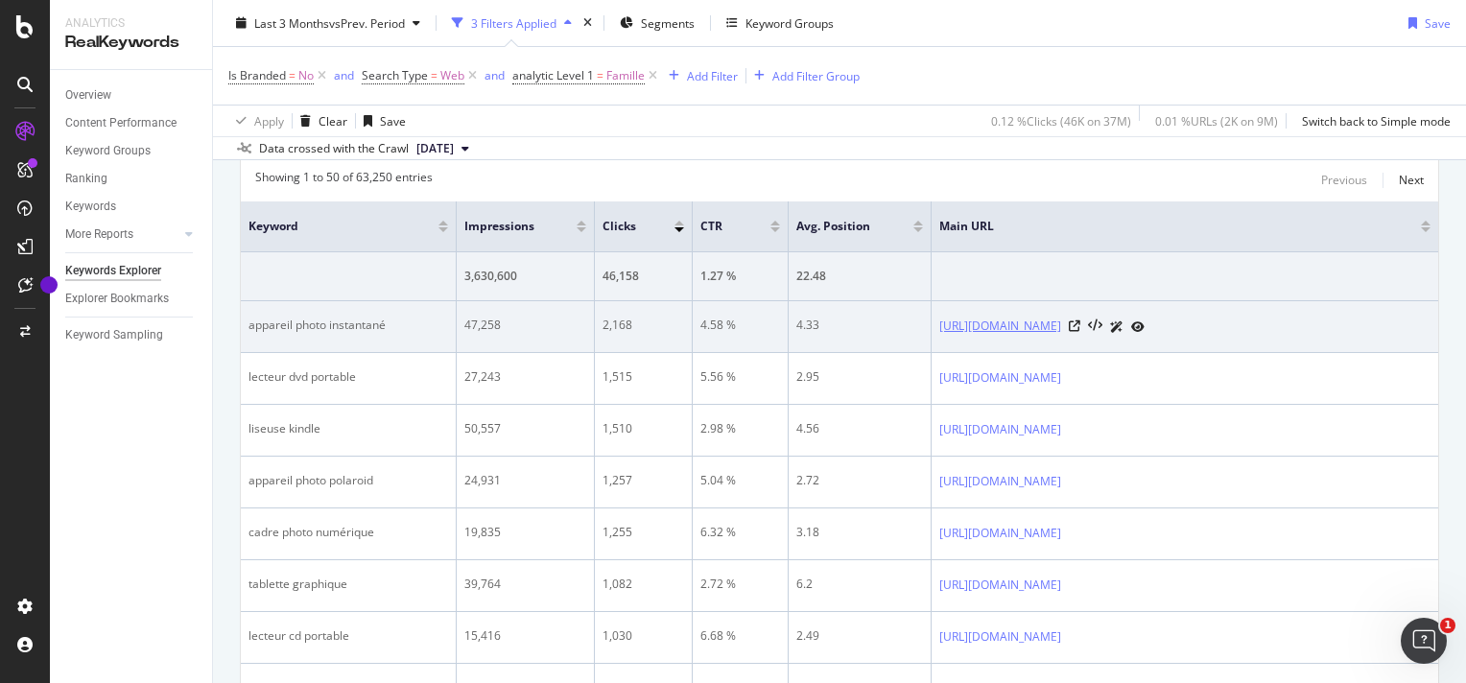
click at [998, 320] on link "[URL][DOMAIN_NAME]" at bounding box center [1000, 326] width 122 height 19
click at [1080, 324] on icon at bounding box center [1074, 326] width 12 height 12
